Goal: Information Seeking & Learning: Learn about a topic

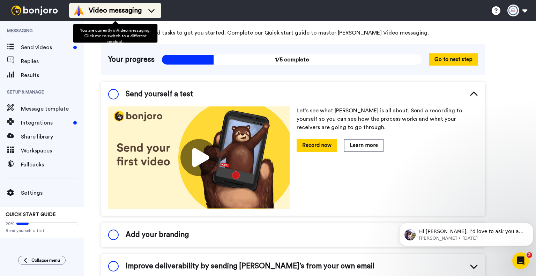
click at [127, 9] on span "Video messaging" at bounding box center [115, 11] width 53 height 10
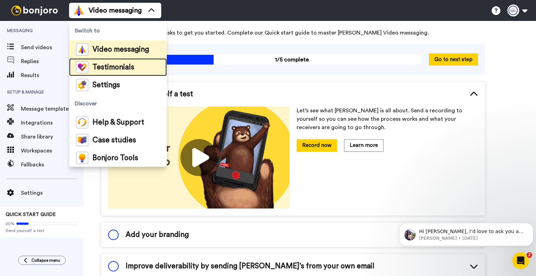
click at [116, 67] on span "Testimonials" at bounding box center [113, 67] width 42 height 7
